Goal: Task Accomplishment & Management: Use online tool/utility

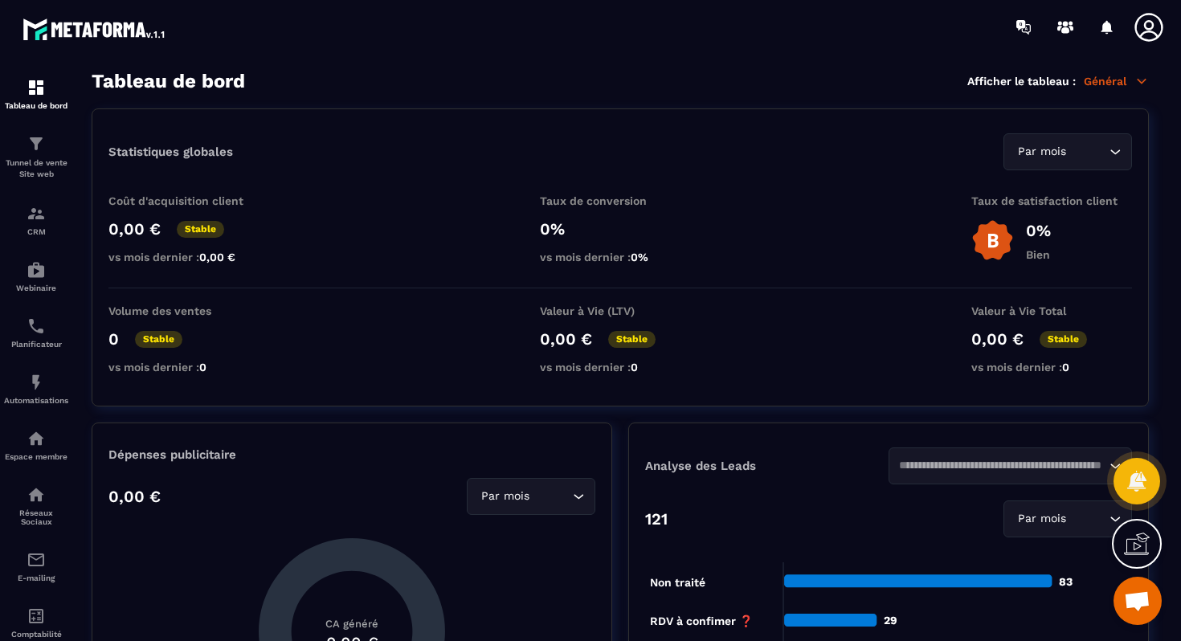
scroll to position [7996, 0]
click at [50, 204] on div "CRM" at bounding box center [36, 220] width 64 height 32
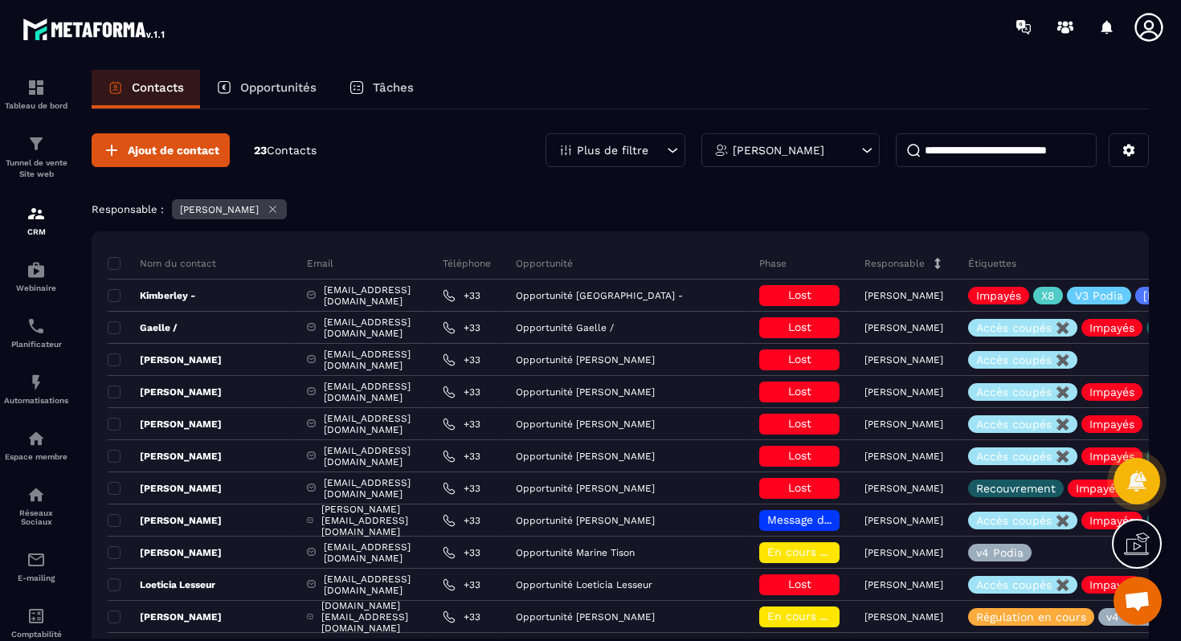
click at [284, 81] on p "Opportunités" at bounding box center [278, 87] width 76 height 14
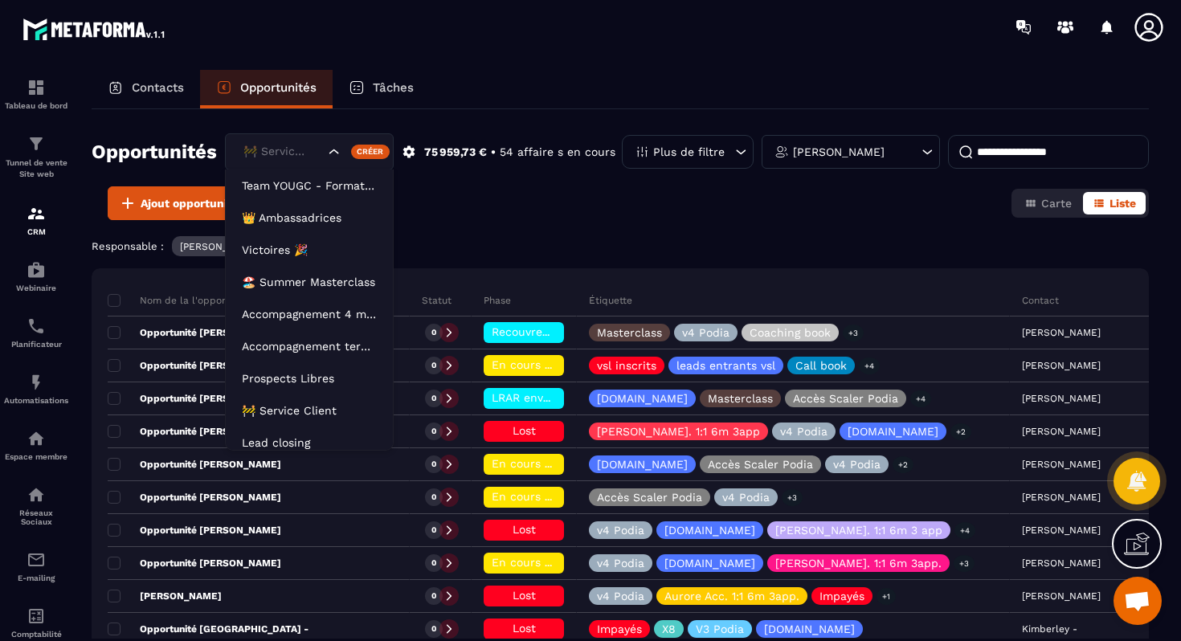
click at [332, 162] on div "🚧 Service Client" at bounding box center [309, 151] width 169 height 37
click at [297, 403] on p "🚧 Service Client" at bounding box center [309, 411] width 135 height 16
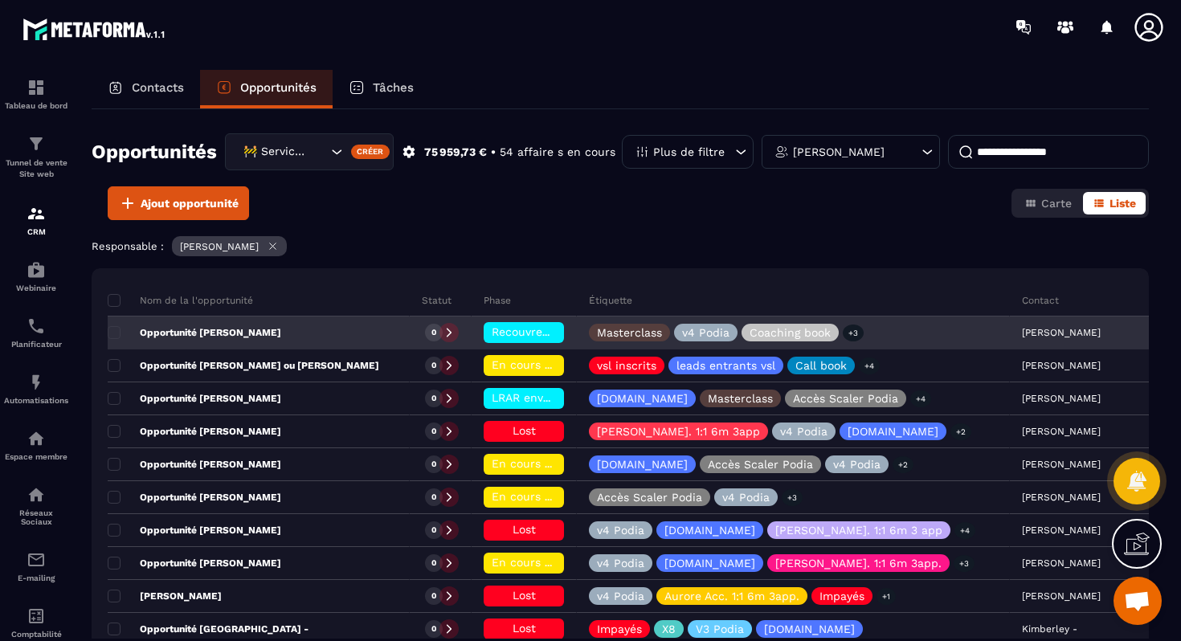
click at [346, 328] on div "Opportunité [PERSON_NAME]" at bounding box center [259, 333] width 302 height 32
